Goal: Find specific fact: Find specific fact

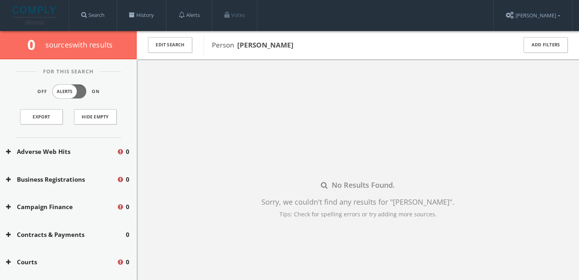
click at [274, 45] on b "Mika Sakvarelidze" at bounding box center [265, 44] width 56 height 9
copy b "Sakvarelidze"
click at [152, 41] on button "Edit Search" at bounding box center [170, 45] width 44 height 16
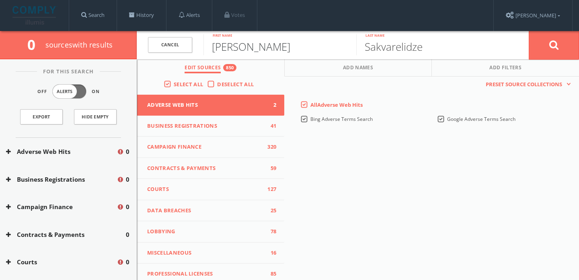
click at [218, 45] on input "Mika" at bounding box center [280, 44] width 153 height 21
type input "Ana"
click at [529, 31] on button at bounding box center [554, 45] width 50 height 29
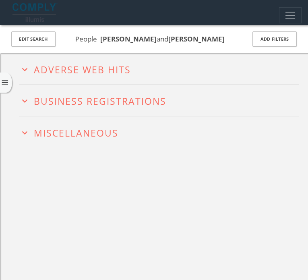
drag, startPoint x: 174, startPoint y: 34, endPoint x: 101, endPoint y: 31, distance: 72.9
click at [101, 34] on b "[PERSON_NAME]" at bounding box center [128, 38] width 56 height 9
copy b "[PERSON_NAME]"
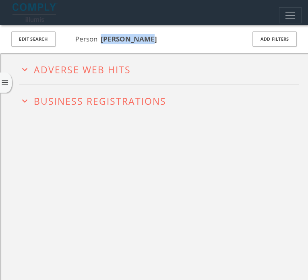
drag, startPoint x: 150, startPoint y: 41, endPoint x: 100, endPoint y: 40, distance: 50.3
click at [100, 40] on span "Person Jacek Olczak" at bounding box center [155, 39] width 160 height 10
copy span "Jacek Olczak"
